Goal: Information Seeking & Learning: Learn about a topic

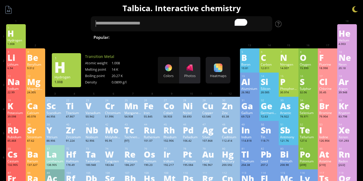
click at [198, 78] on div "Photos" at bounding box center [189, 70] width 21 height 27
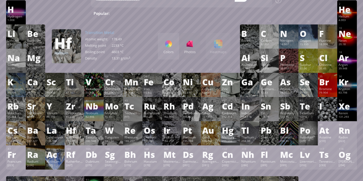
scroll to position [25, 0]
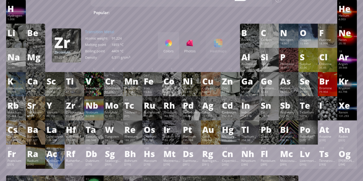
click at [69, 101] on div "Zr" at bounding box center [74, 105] width 17 height 9
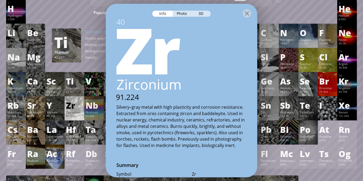
click at [286, 16] on div "1 H Hydrogen 1.008 −1, +1 −1, +1 -259.14 °C -252.87 °C 0.0899 g/l 1s 1 2 He Hel…" at bounding box center [181, 11] width 351 height 24
click at [247, 13] on div at bounding box center [247, 13] width 9 height 9
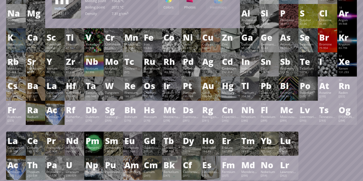
scroll to position [69, 0]
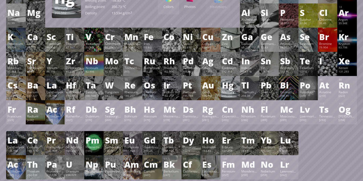
click at [236, 96] on div "200.592" at bounding box center [230, 96] width 17 height 4
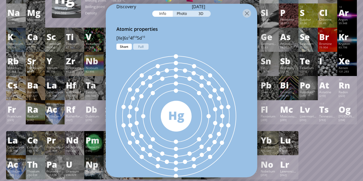
scroll to position [286, 0]
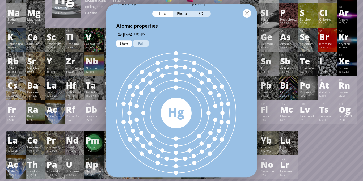
click at [247, 12] on div at bounding box center [247, 13] width 9 height 9
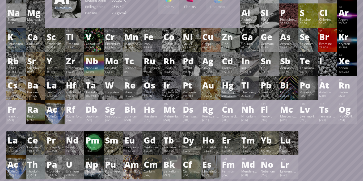
scroll to position [0, 0]
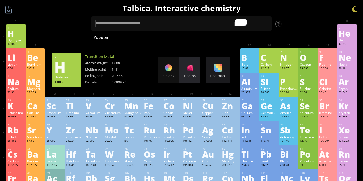
click at [195, 74] on div "Photos" at bounding box center [189, 75] width 21 height 5
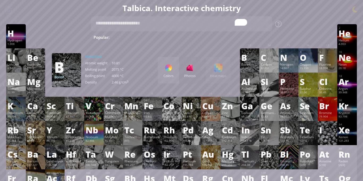
type textarea "**********"
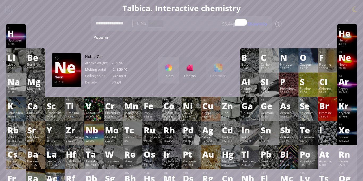
click at [346, 51] on div "10" at bounding box center [347, 51] width 16 height 3
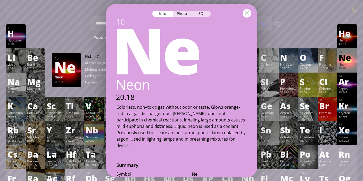
click at [248, 15] on div at bounding box center [247, 13] width 9 height 9
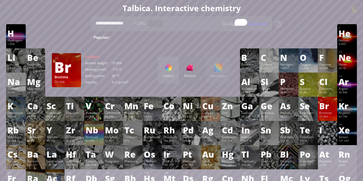
click at [326, 107] on div "Br" at bounding box center [327, 106] width 17 height 9
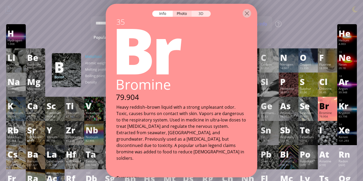
click at [203, 11] on div "3D" at bounding box center [201, 14] width 19 height 6
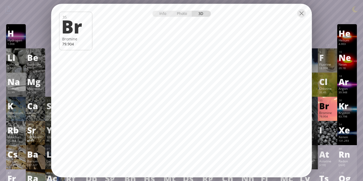
click at [304, 8] on div at bounding box center [181, 13] width 261 height 19
click at [300, 17] on div at bounding box center [301, 13] width 9 height 9
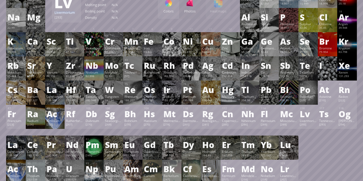
scroll to position [65, 0]
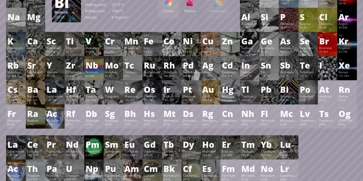
click at [285, 100] on div "208.98" at bounding box center [288, 100] width 17 height 4
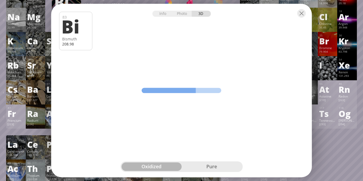
click at [221, 24] on div "Info Photo 3D Info Photo 3D 83 Bi Bismuth 208.98 oxidized semi-oxidized pure ox…" at bounding box center [181, 91] width 261 height 174
click at [224, 167] on div "pure" at bounding box center [212, 166] width 60 height 9
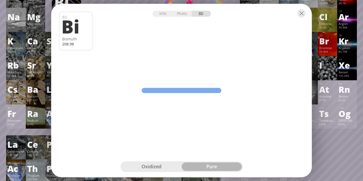
click at [120, 91] on div "Info Photo 3D Info Photo 3D 83 Bi Bismuth 208.98 oxidized semi-oxidized pure ox…" at bounding box center [181, 91] width 261 height 174
click at [167, 166] on div "oxidized" at bounding box center [151, 166] width 60 height 9
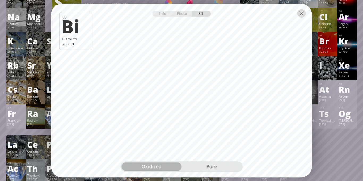
click at [302, 15] on div at bounding box center [301, 13] width 9 height 9
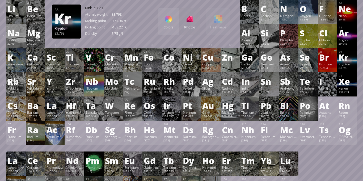
scroll to position [0, 0]
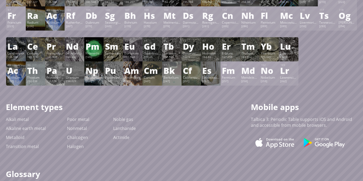
click at [250, 113] on div "Element types Element types Alkali metal Alkaline earth metal Metalloid Transit…" at bounding box center [181, 127] width 351 height 51
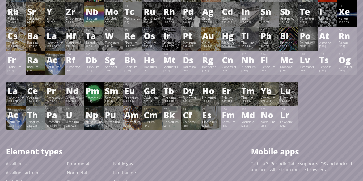
scroll to position [120, 0]
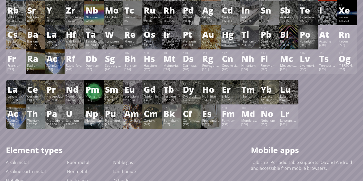
click at [162, 158] on div "Element types Element types Alkali metal Alkaline earth metal Metalloid Transit…" at bounding box center [181, 170] width 351 height 51
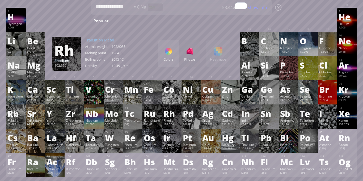
scroll to position [0, 0]
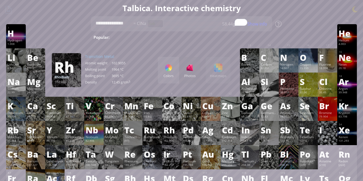
click at [171, 130] on div "Rh" at bounding box center [171, 130] width 17 height 9
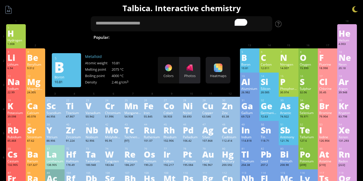
click at [185, 70] on div "Photos" at bounding box center [189, 70] width 21 height 27
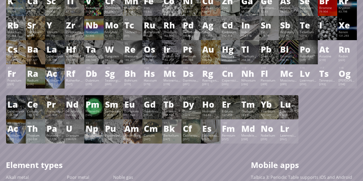
scroll to position [110, 0]
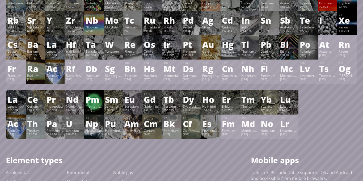
click at [212, 116] on div "99 Es Einsteinium [252] +2, +3, +4 +2, +3, +4 860 °C N/A N/A [Rn]7s 2 5f 11" at bounding box center [210, 127] width 19 height 24
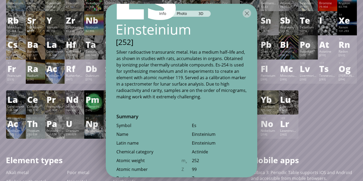
scroll to position [56, 0]
click at [182, 80] on div "Silver radioactive transuranic metal. Has a medium half–life and, as shown in s…" at bounding box center [181, 73] width 130 height 51
click at [249, 15] on div at bounding box center [247, 13] width 9 height 9
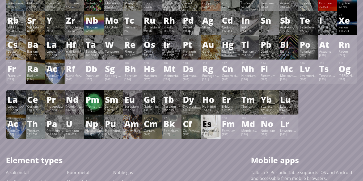
click at [249, 15] on div at bounding box center [247, 13] width 9 height 9
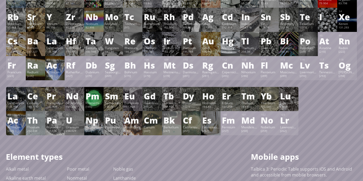
scroll to position [111, 0]
